Goal: Communication & Community: Ask a question

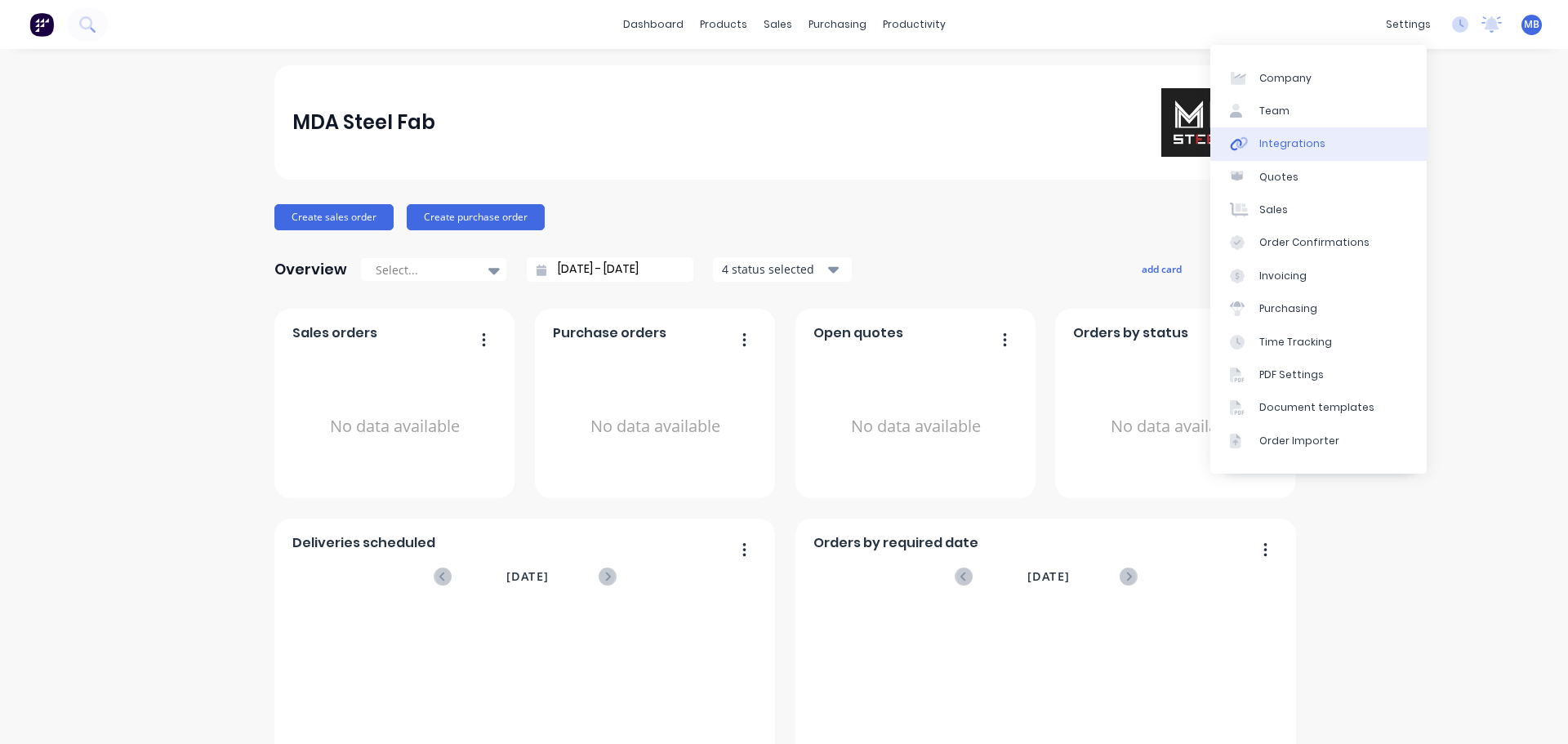
click at [1294, 152] on link "Integrations" at bounding box center [1318, 144] width 217 height 33
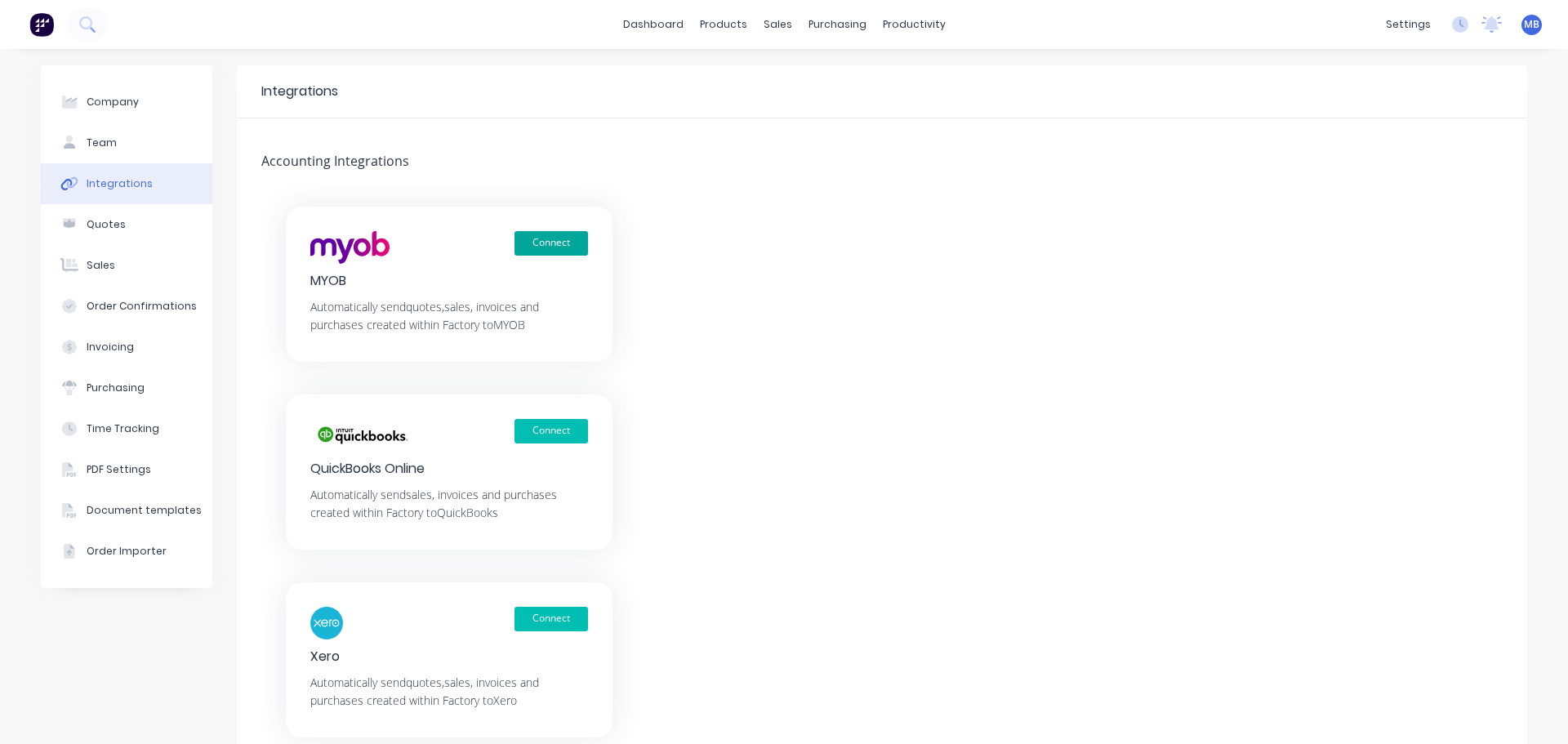
click at [526, 249] on button "Connect" at bounding box center [551, 243] width 73 height 25
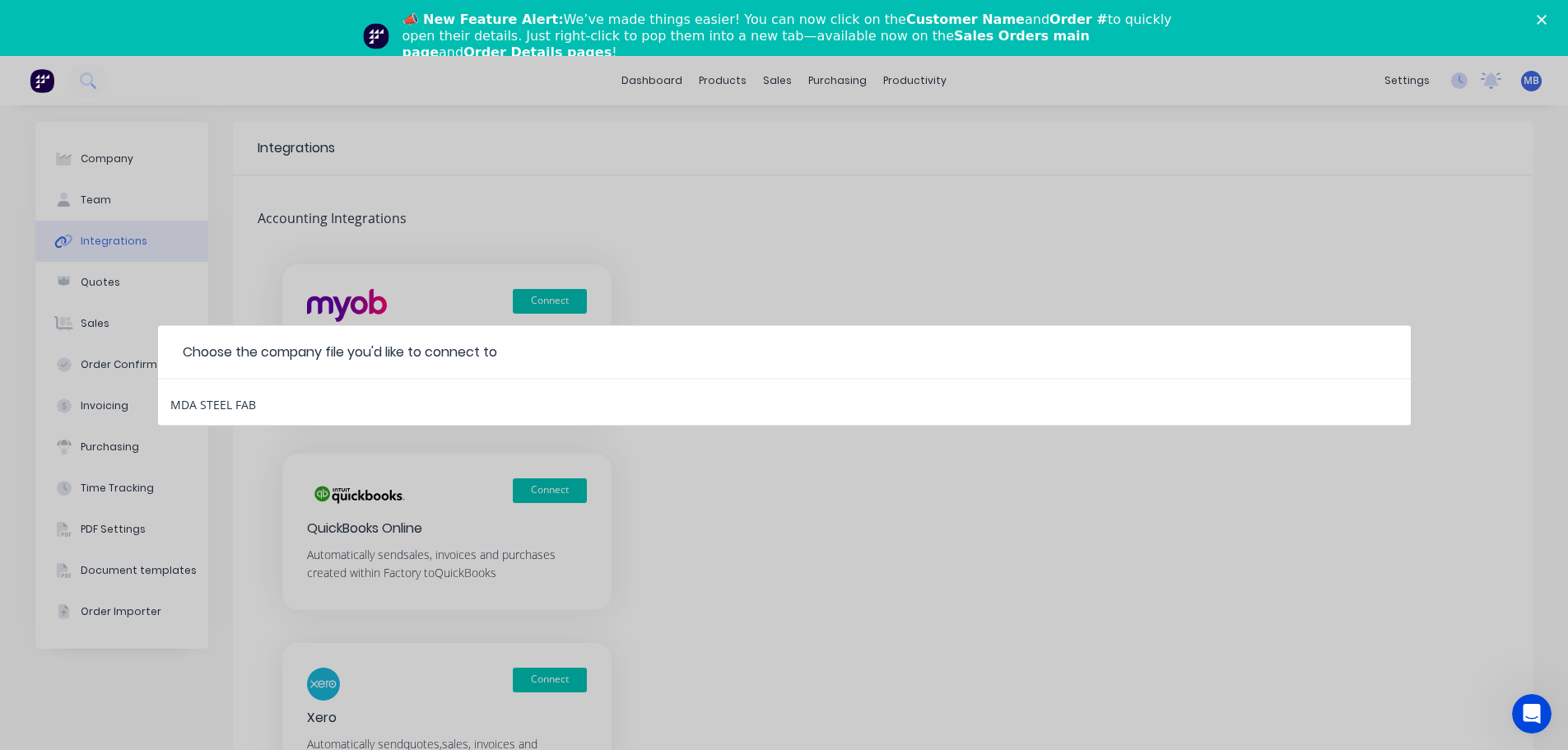
click at [436, 286] on div "Choose the company file you'd like to connect to MDA STEEL FAB" at bounding box center [784, 375] width 1568 height 750
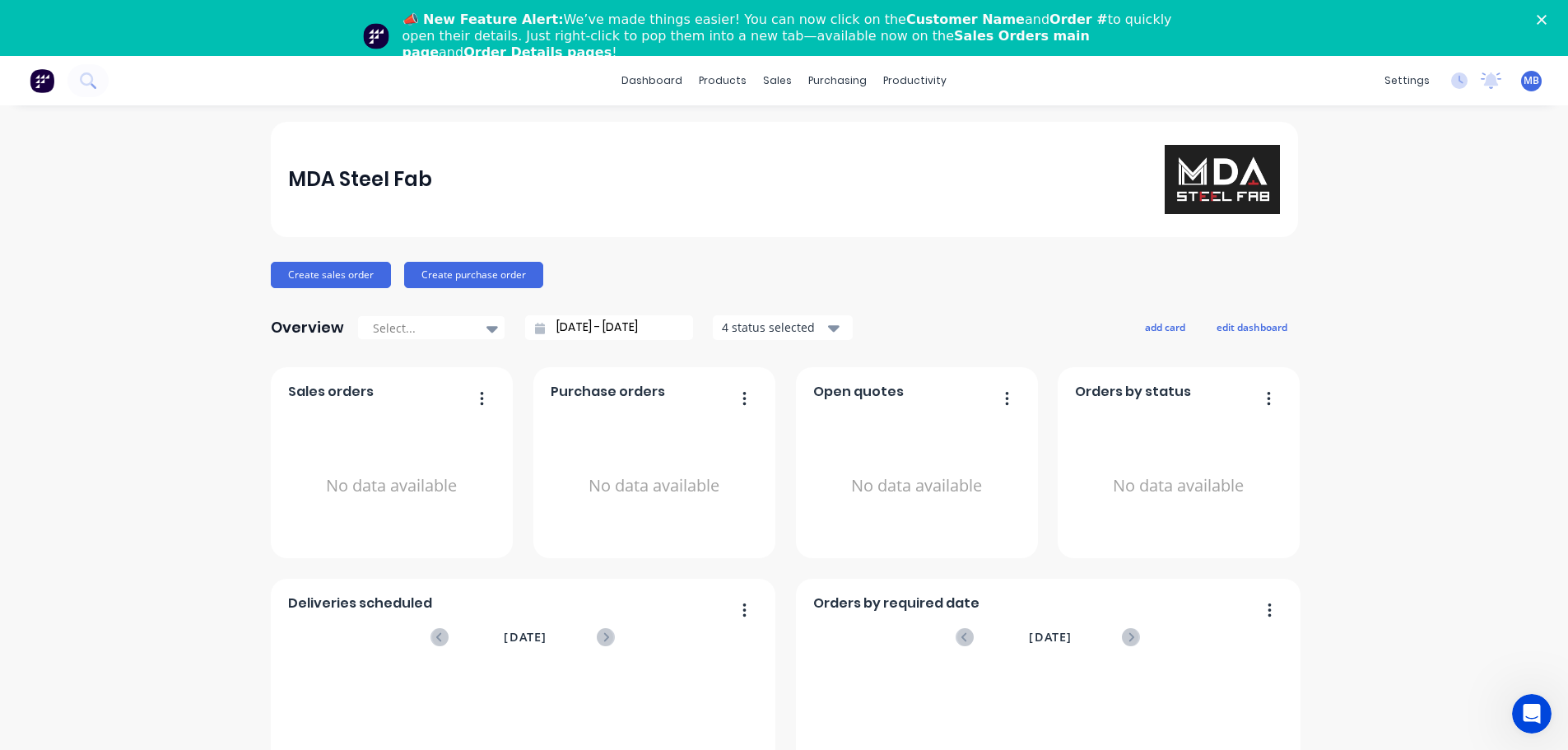
click at [1531, 717] on icon "Open Intercom Messenger" at bounding box center [1532, 714] width 27 height 27
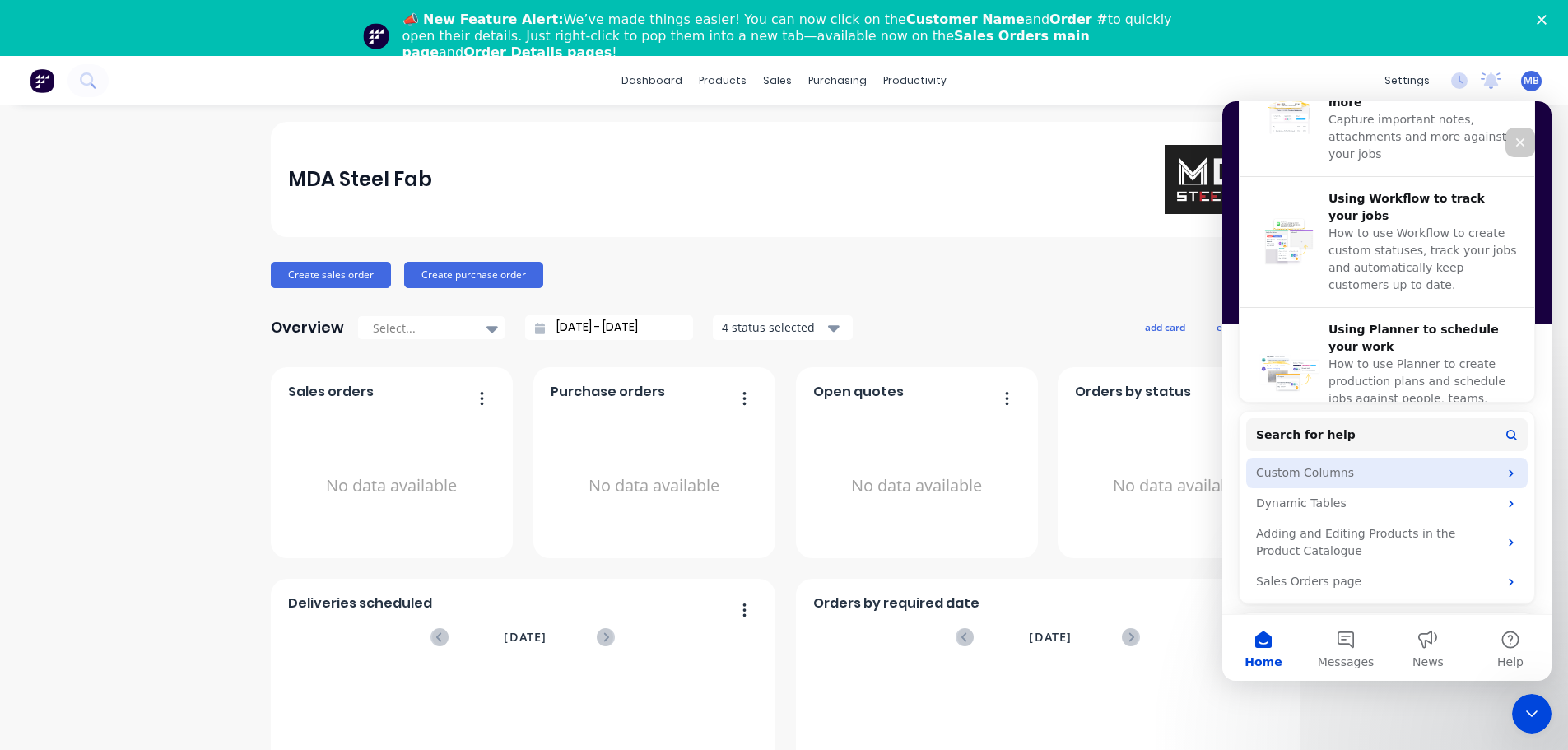
scroll to position [632, 0]
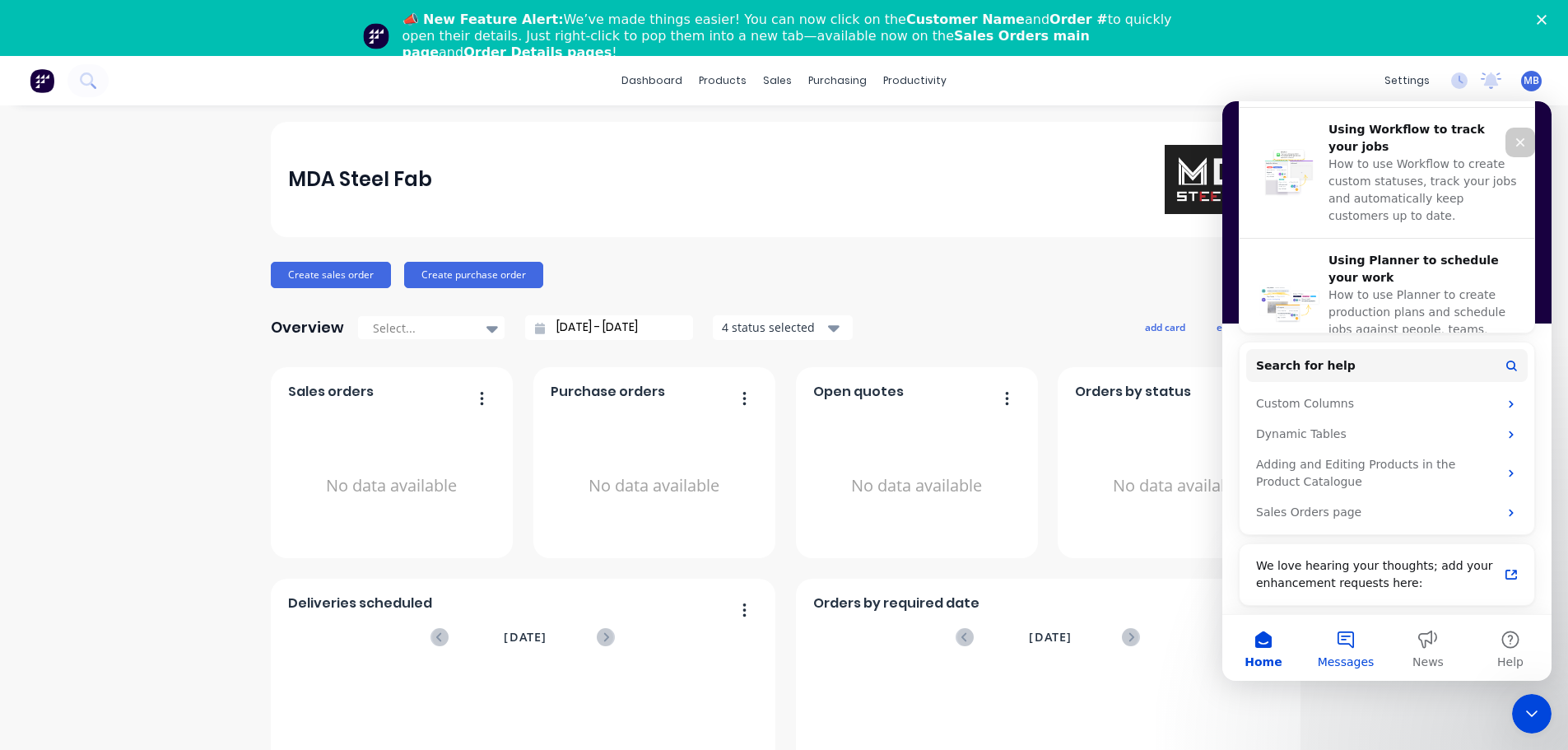
click at [1354, 652] on button "Messages" at bounding box center [1346, 648] width 82 height 65
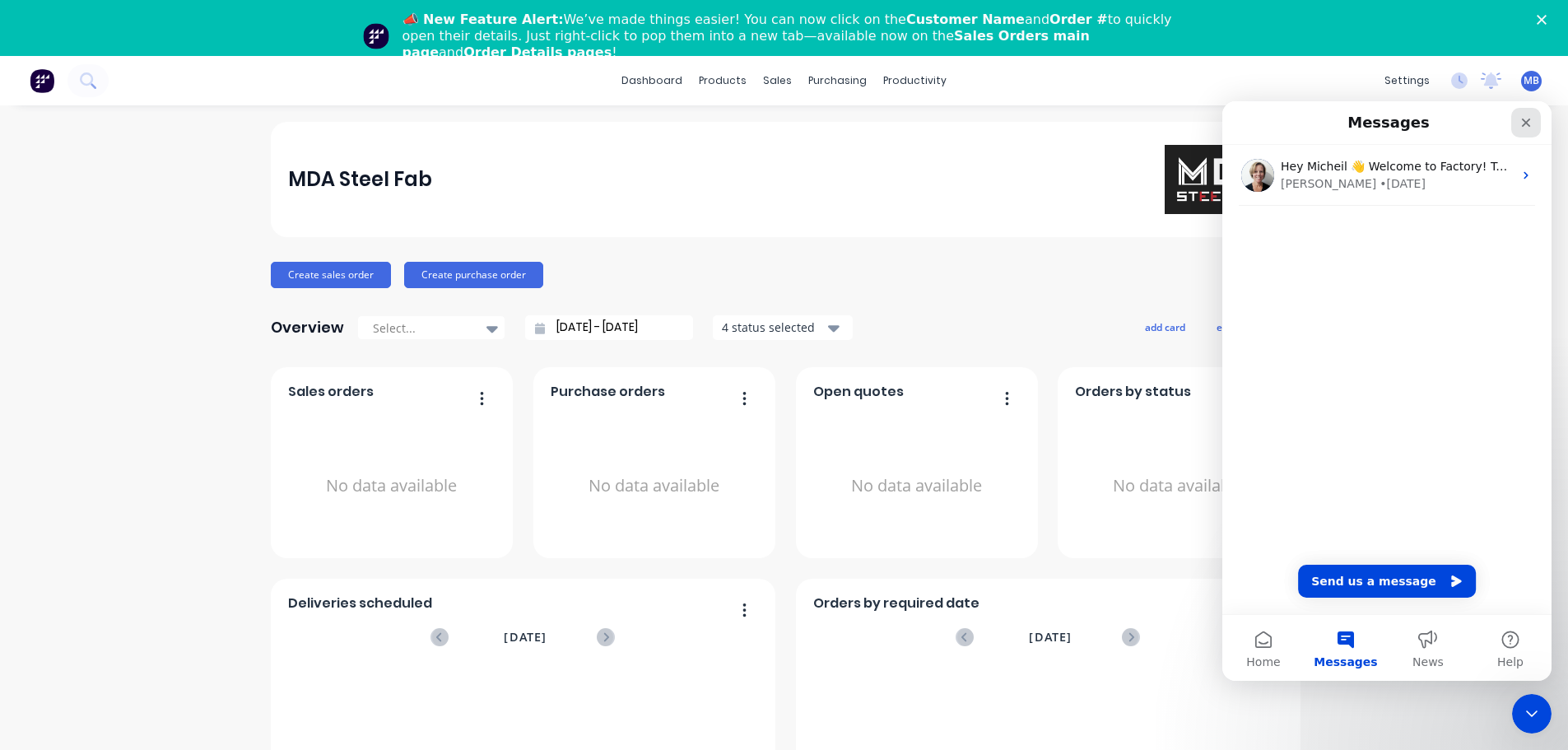
click at [1523, 122] on icon "Close" at bounding box center [1526, 123] width 13 height 13
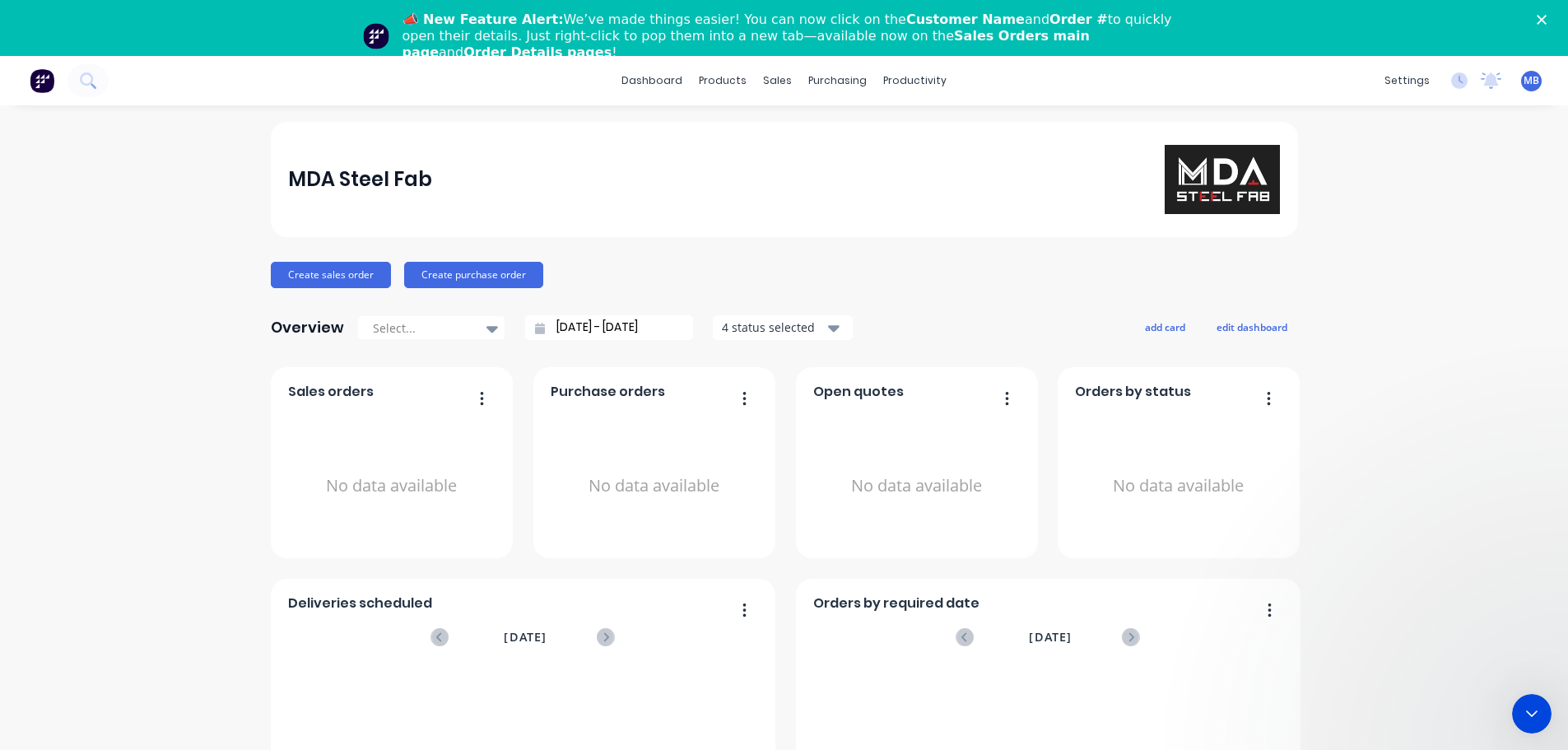
scroll to position [0, 0]
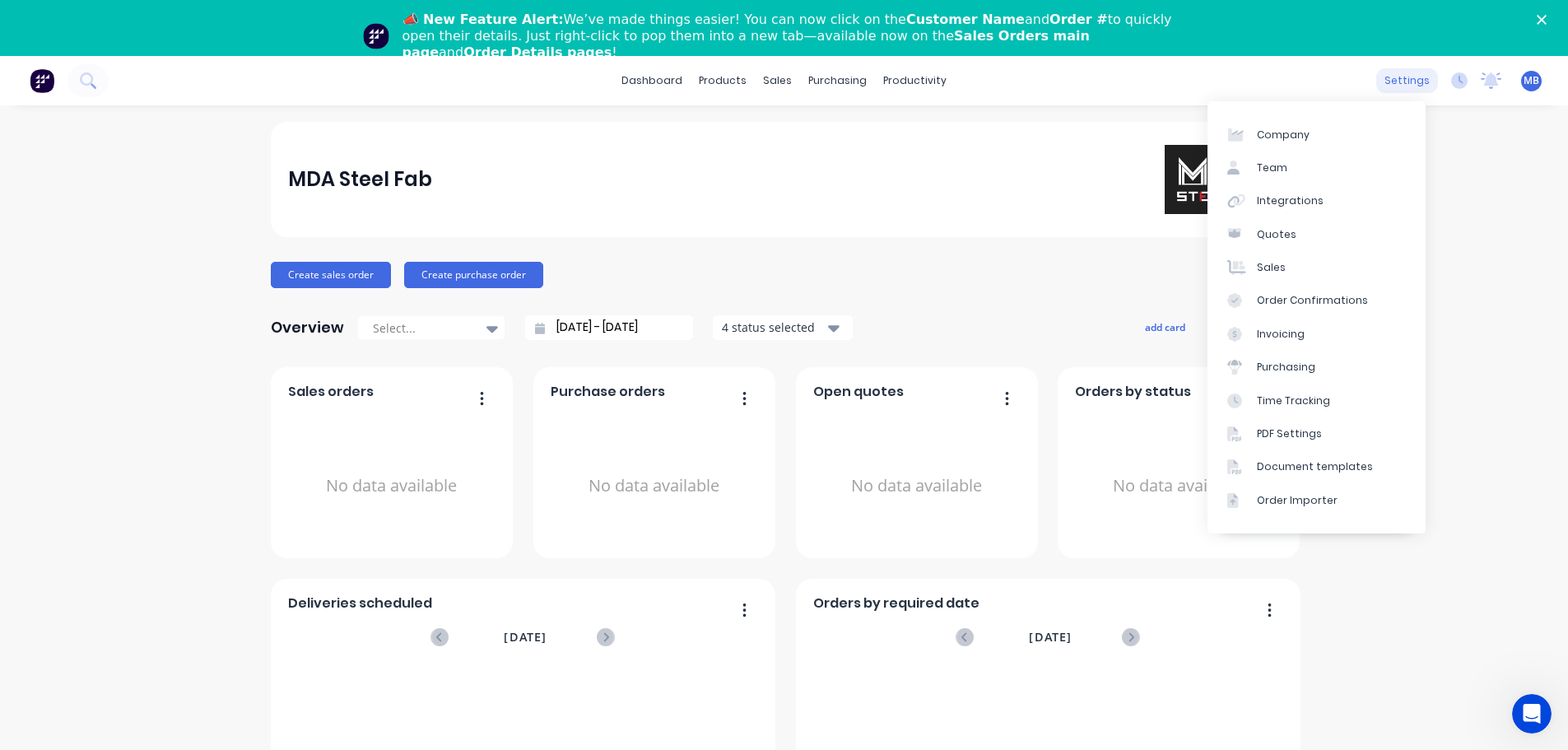
click at [1421, 85] on div "settings" at bounding box center [1407, 80] width 62 height 25
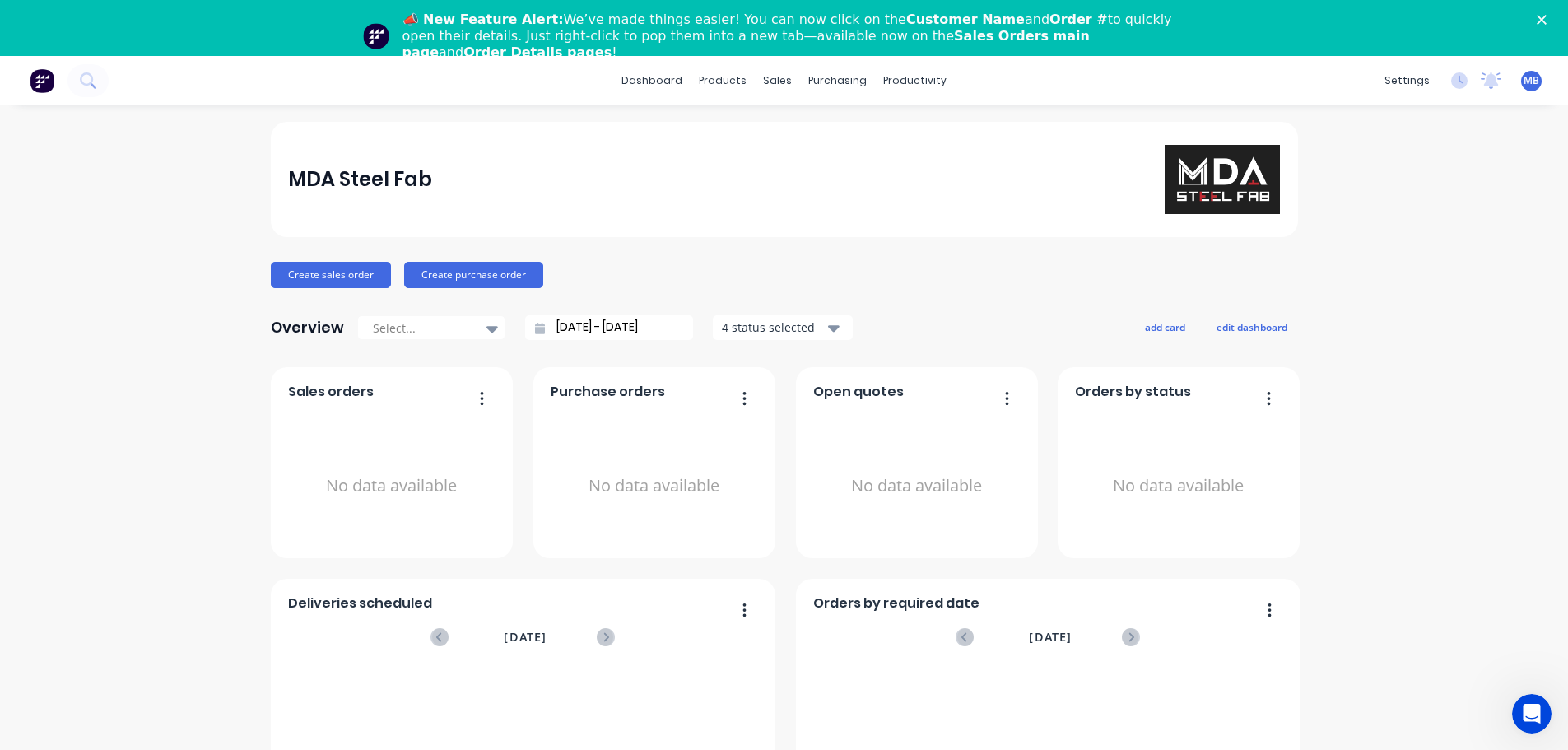
click at [1524, 74] on span "MB" at bounding box center [1531, 80] width 16 height 15
click at [1474, 597] on div "MDA Steel Fab Create sales order Create purchase order Overview Select... 18/07…" at bounding box center [784, 552] width 1568 height 860
click at [1517, 709] on div "Open Intercom Messenger" at bounding box center [1532, 713] width 54 height 54
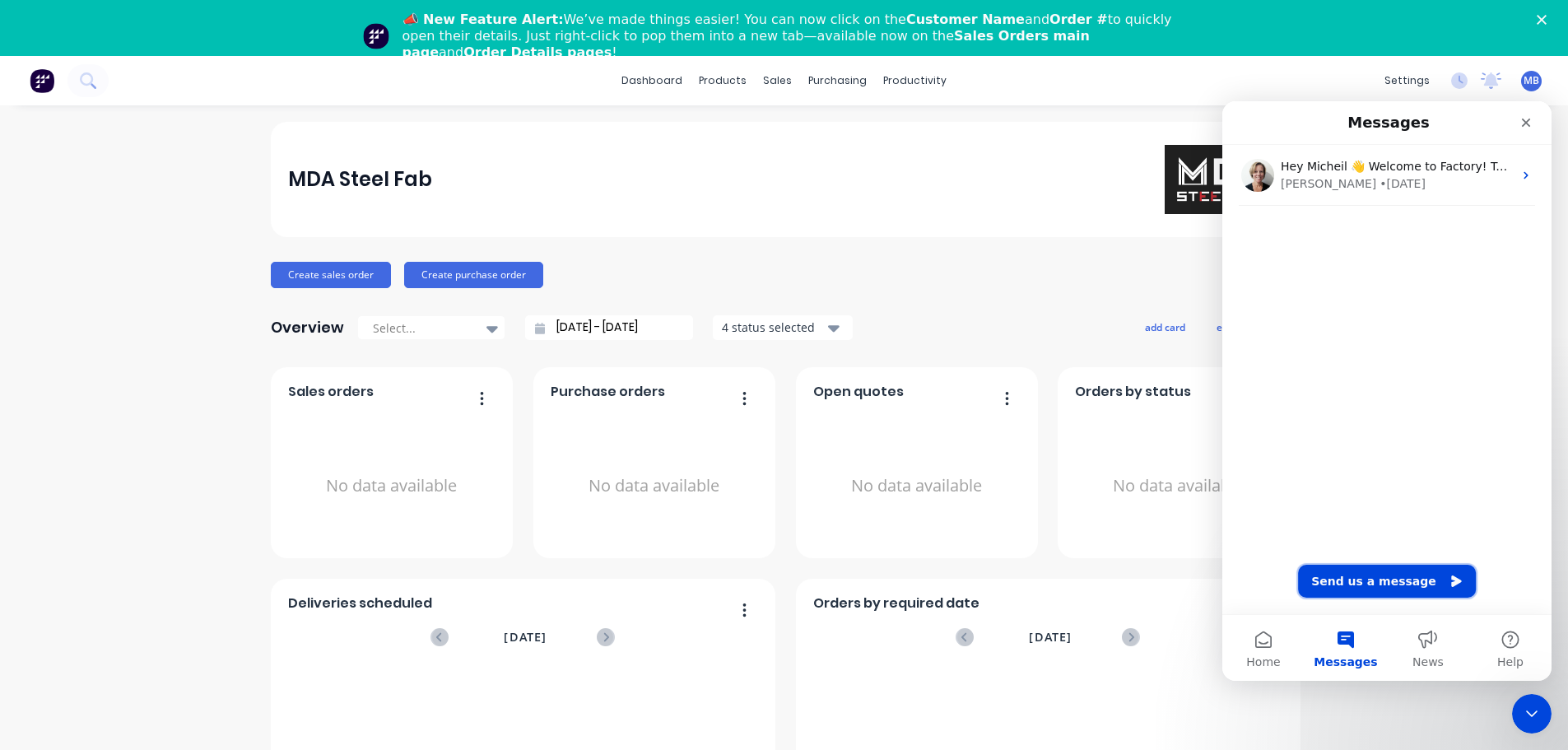
click at [1390, 583] on button "Send us a message" at bounding box center [1387, 581] width 178 height 33
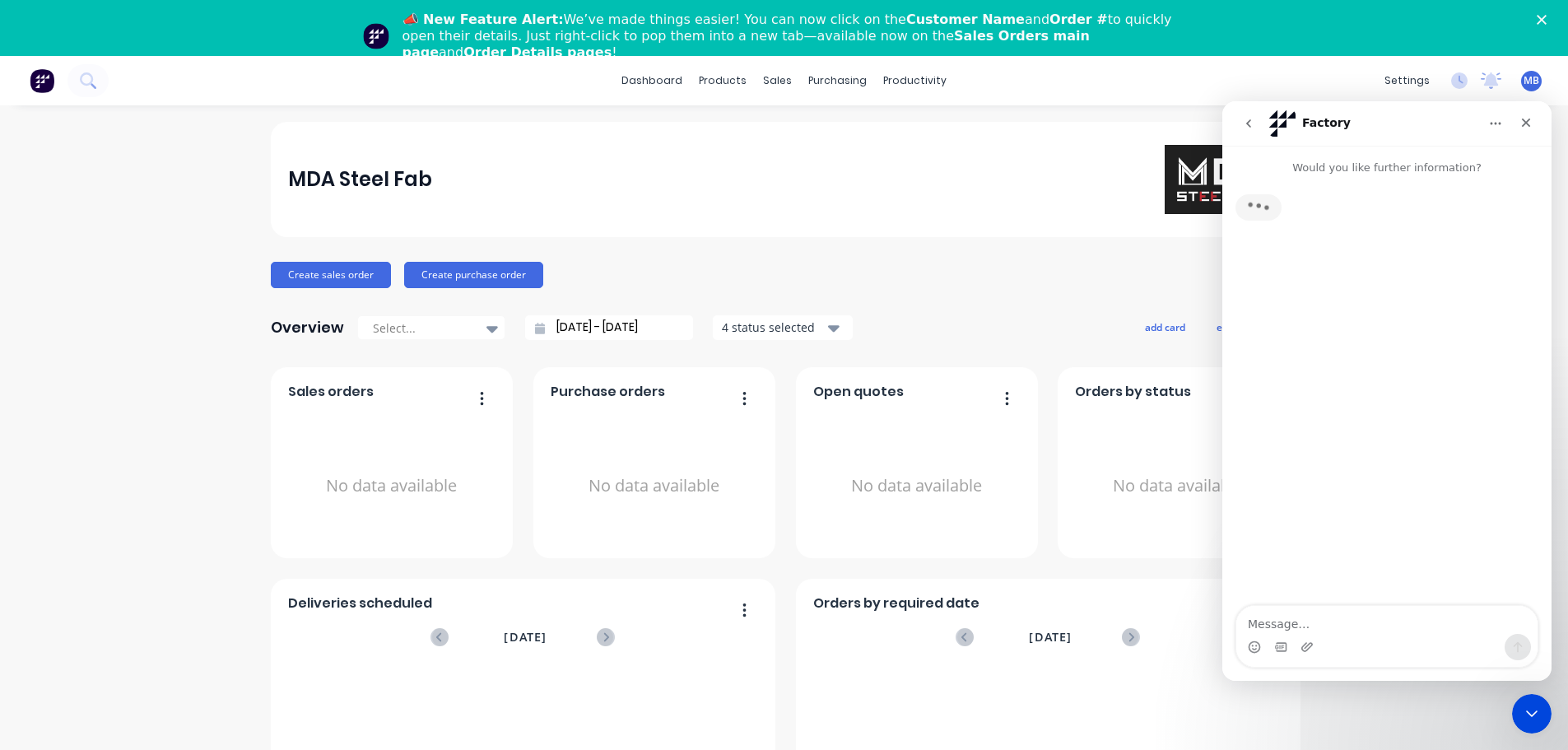
click at [1353, 625] on textarea "Message…" at bounding box center [1387, 620] width 302 height 28
type textarea "what is factory contact number"
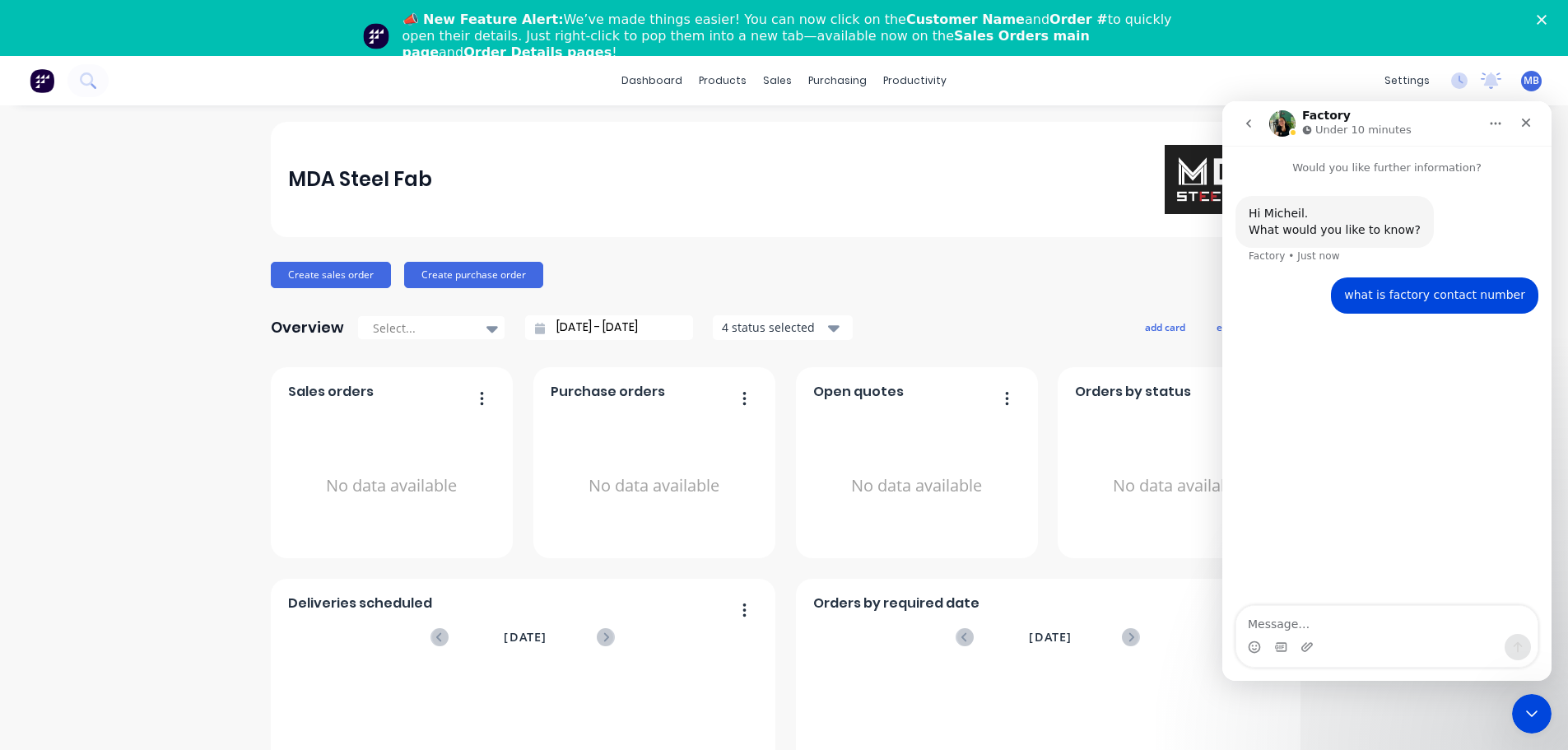
click at [1055, 272] on div "Create sales order Create purchase order" at bounding box center [785, 275] width 1028 height 27
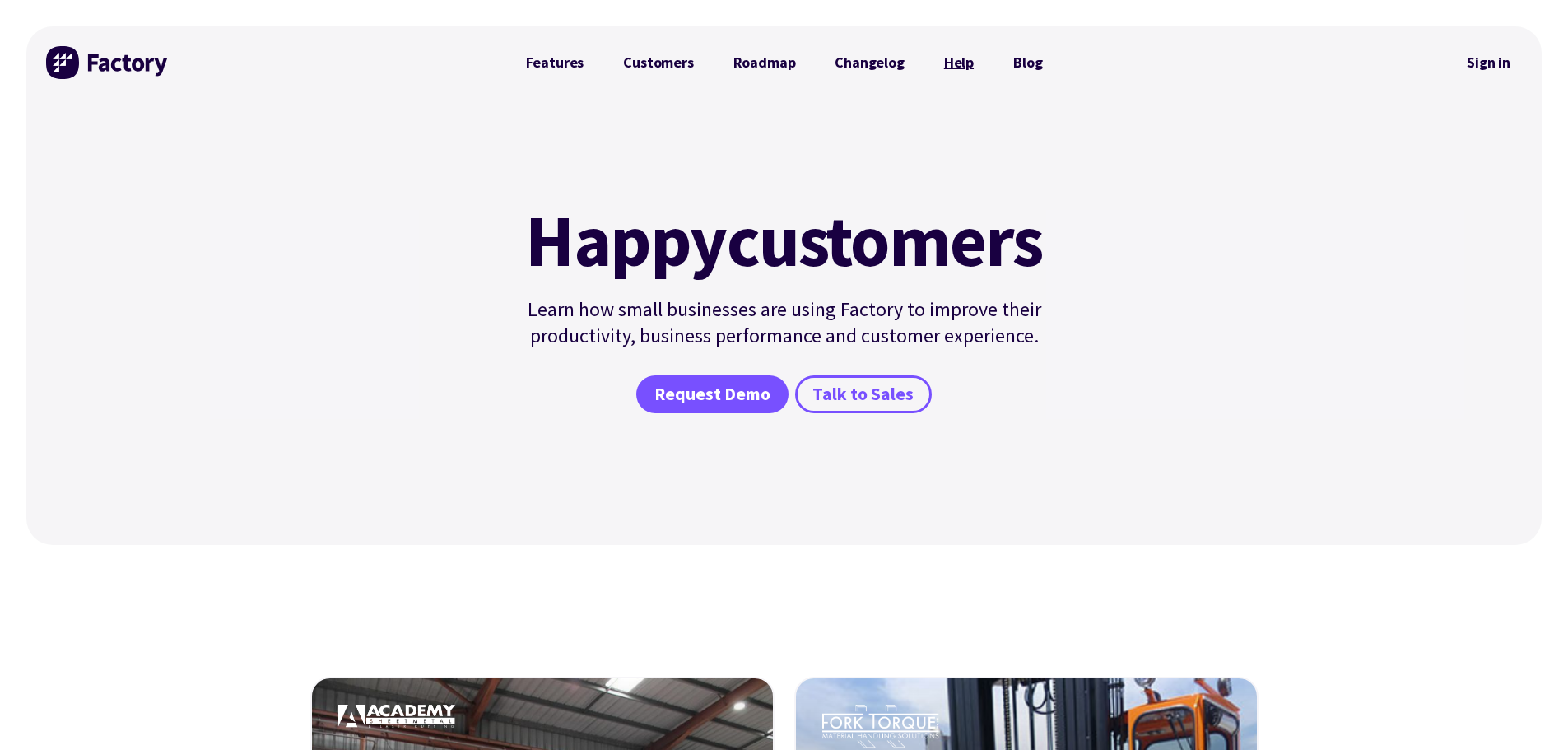
click at [942, 61] on link "Help" at bounding box center [958, 63] width 69 height 33
